Goal: Task Accomplishment & Management: Manage account settings

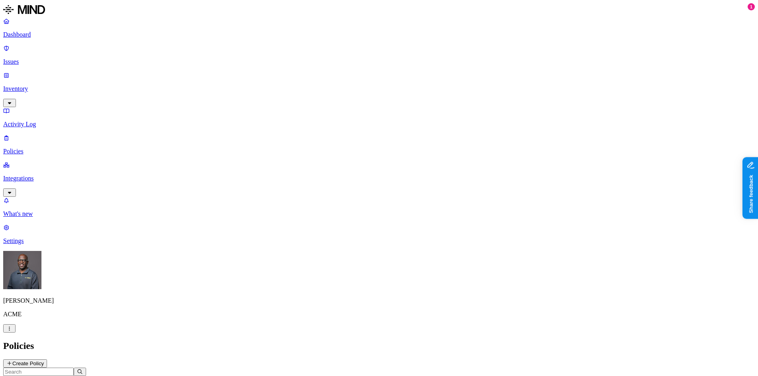
scroll to position [0, 0]
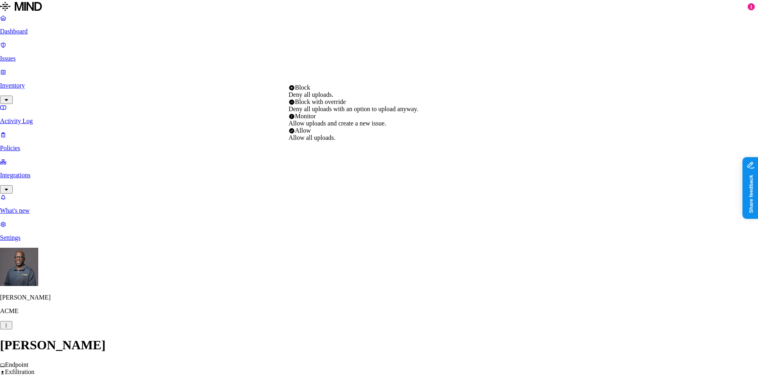
select select "1"
